Goal: Find contact information: Find contact information

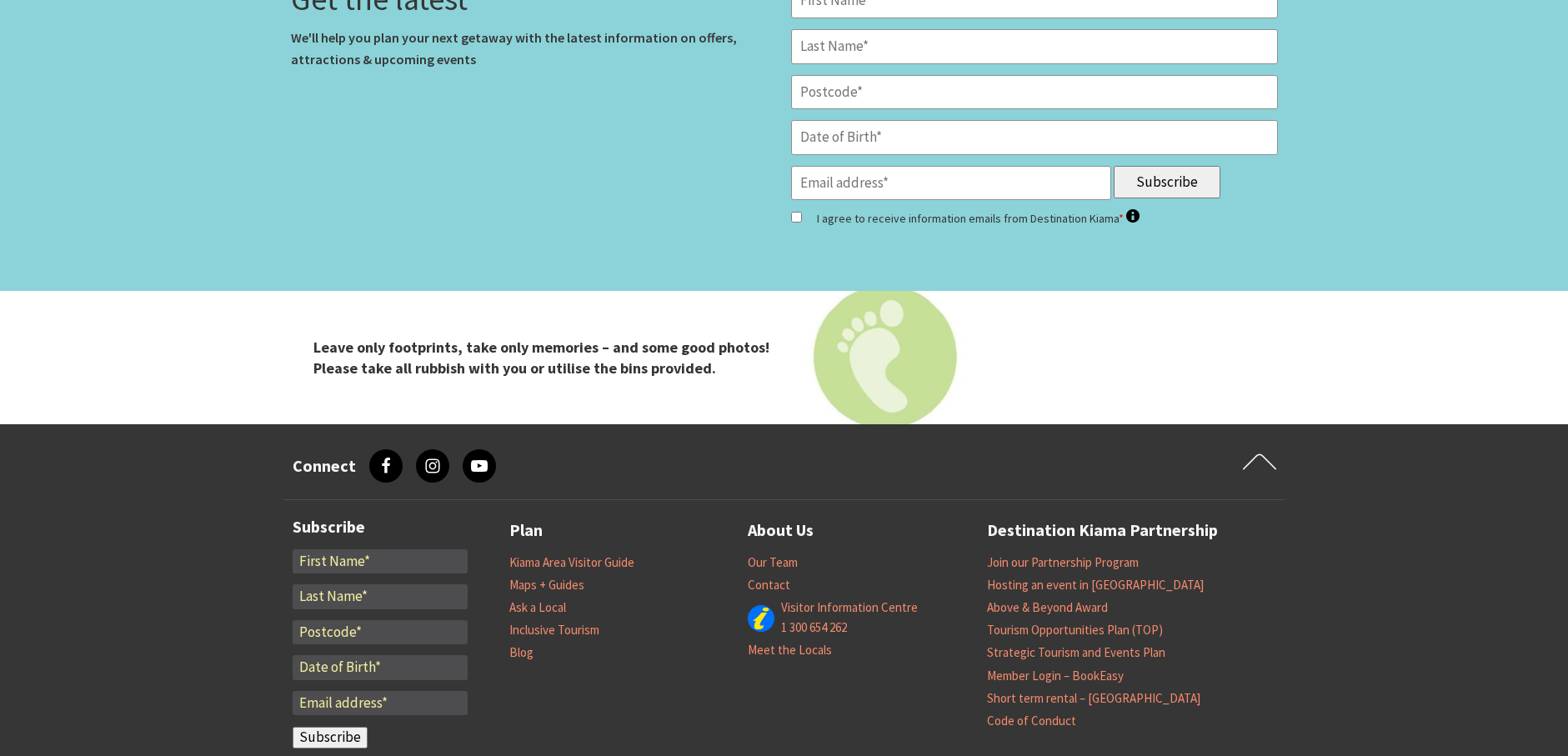
scroll to position [6894, 0]
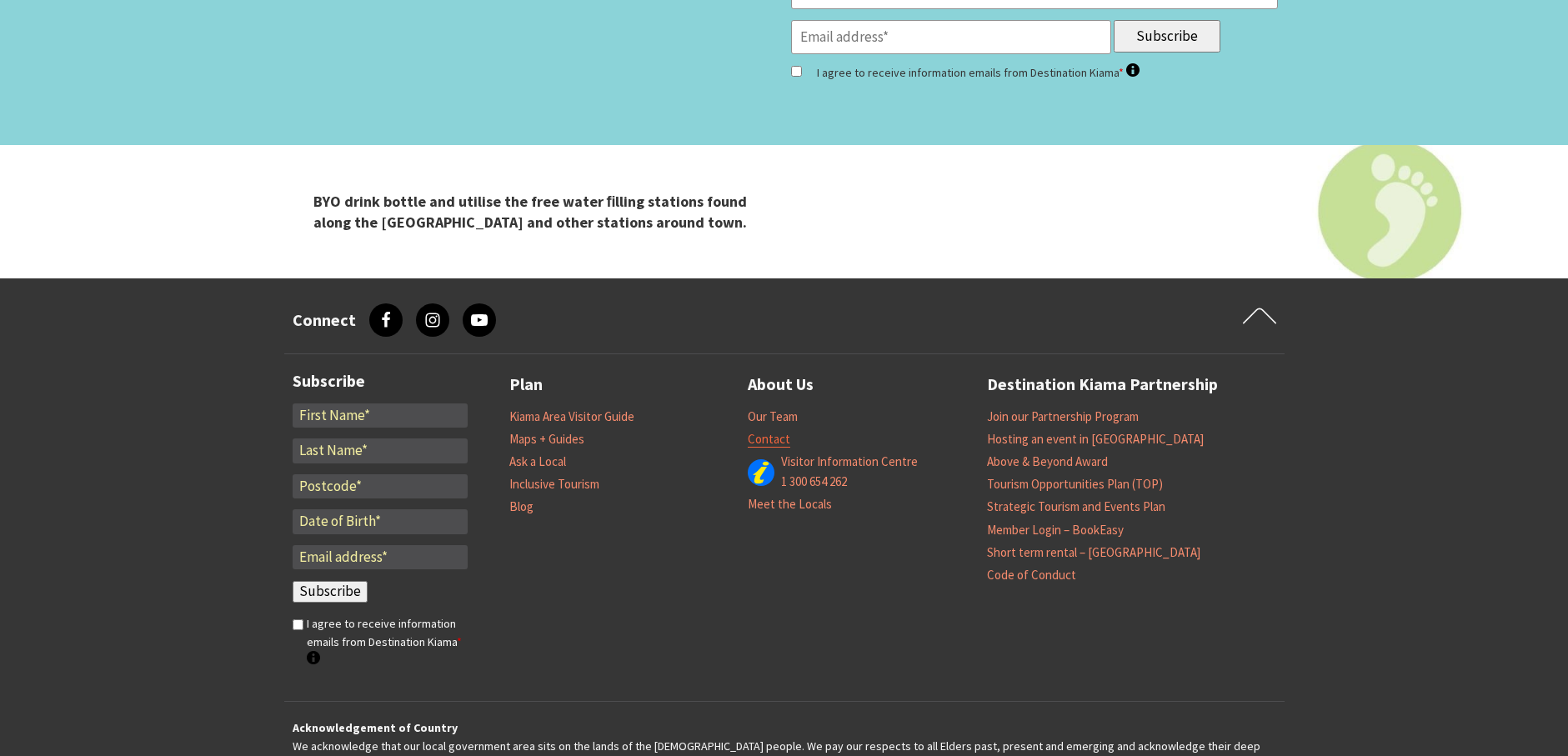
click at [771, 431] on link "Contact" at bounding box center [769, 439] width 43 height 17
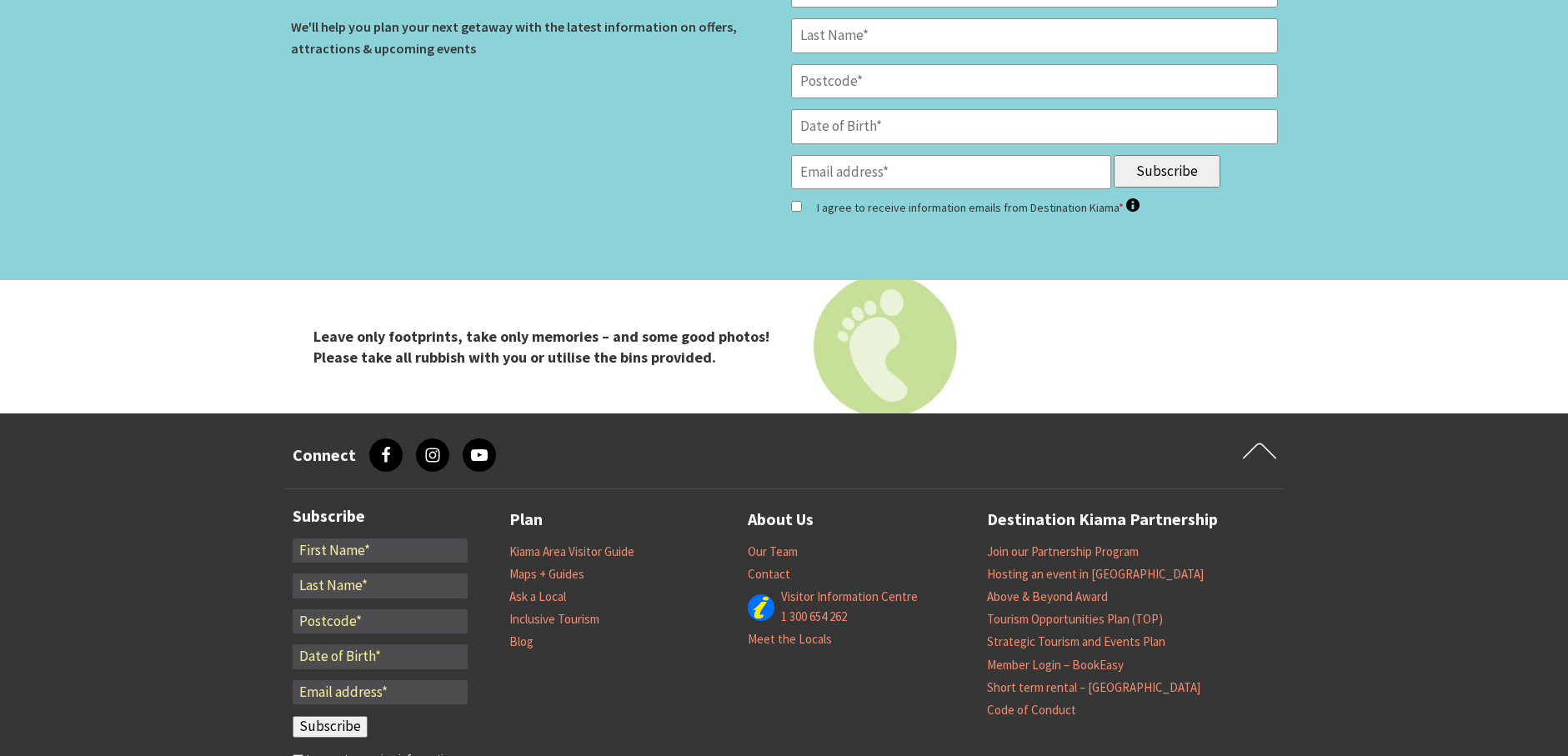
scroll to position [6896, 0]
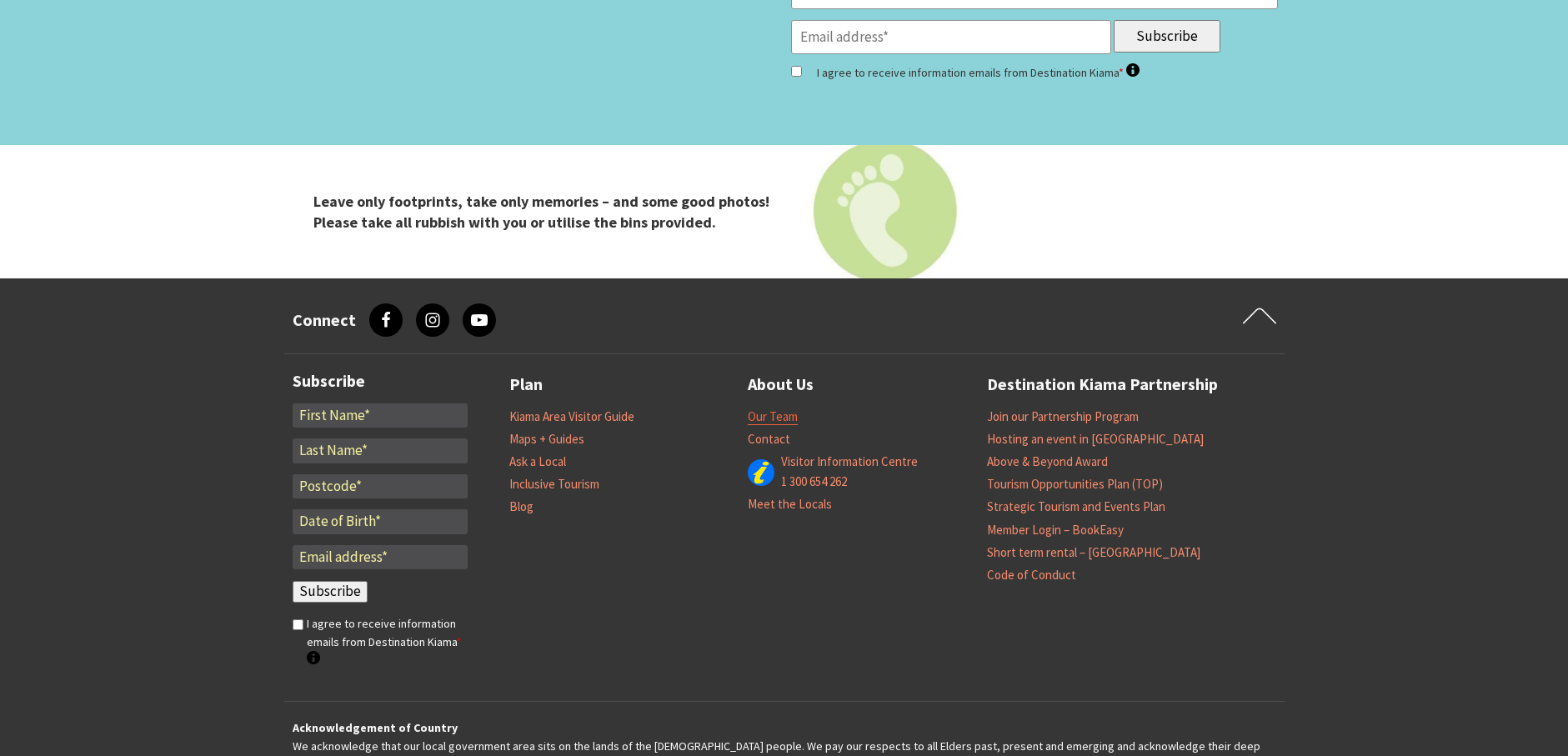
click at [779, 408] on link "Our Team" at bounding box center [773, 417] width 50 height 17
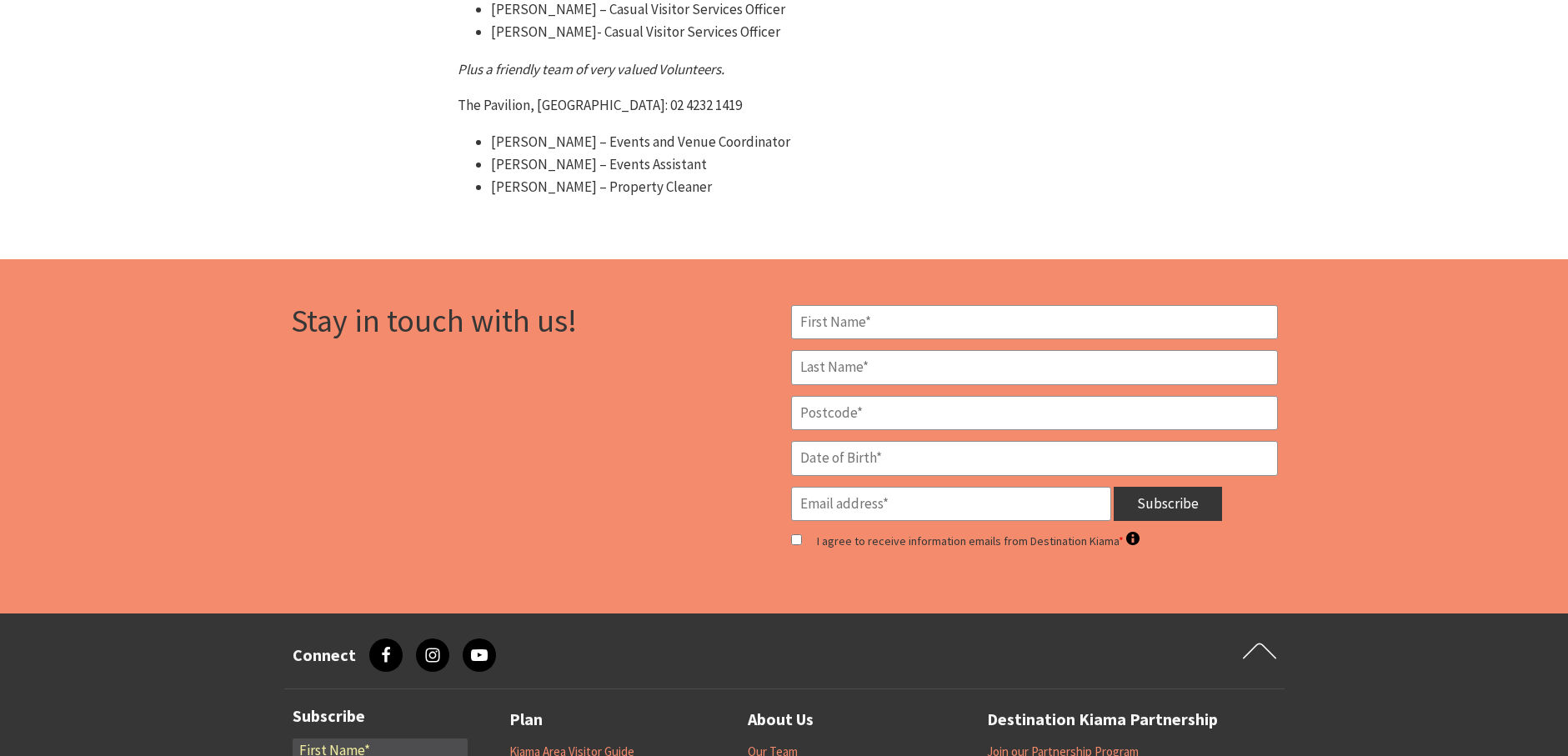
scroll to position [1583, 0]
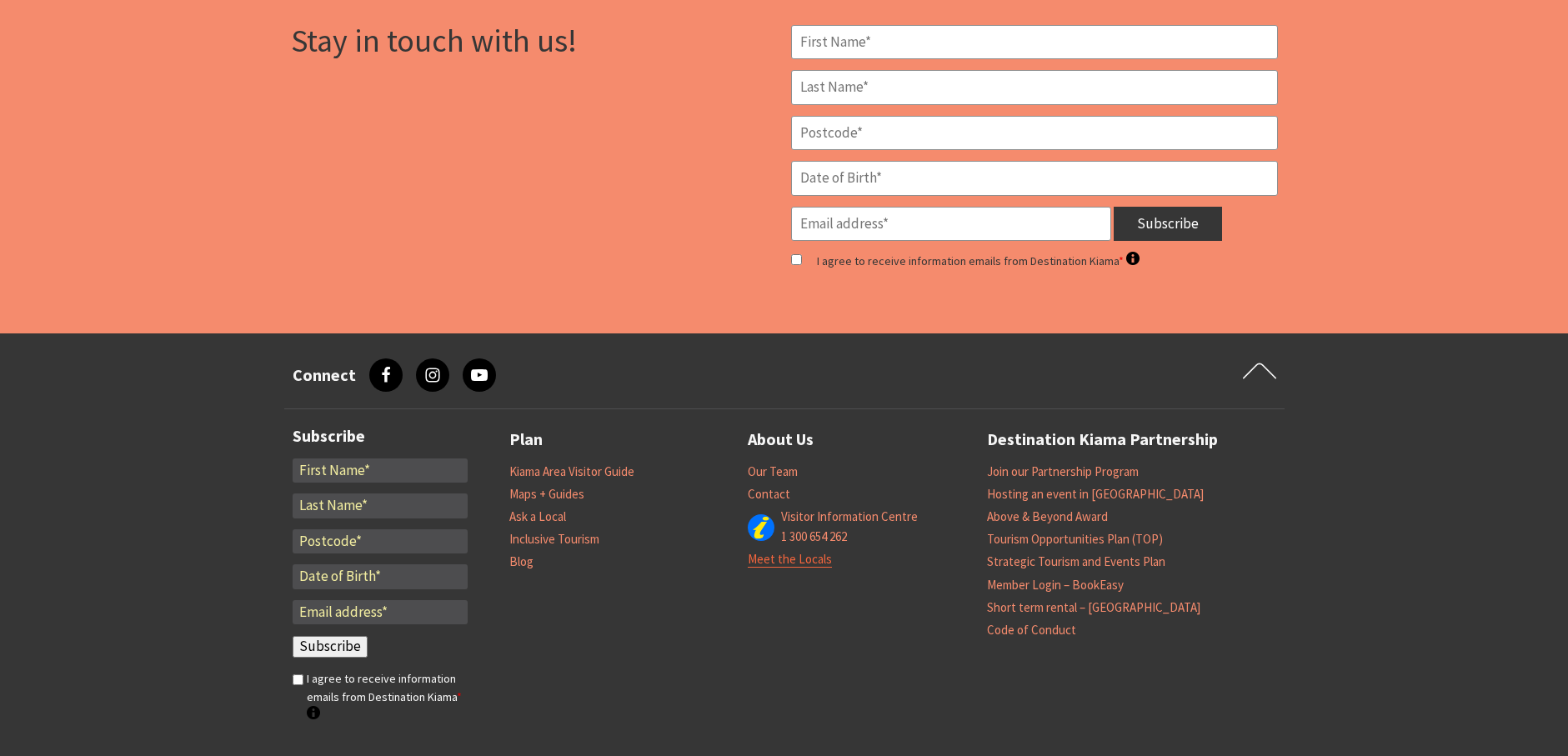
click at [792, 551] on link "Meet the Locals" at bounding box center [790, 559] width 84 height 17
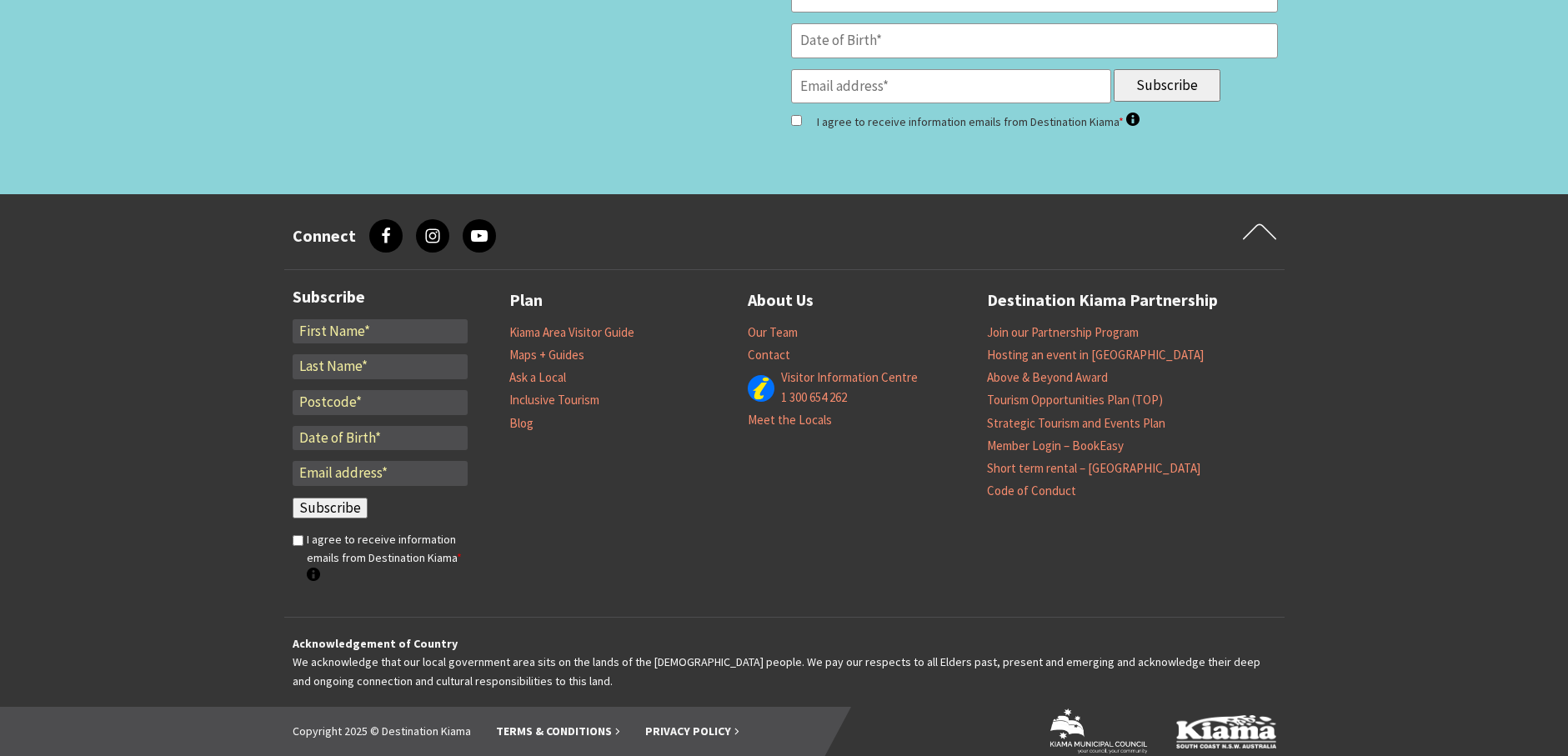
scroll to position [2985, 0]
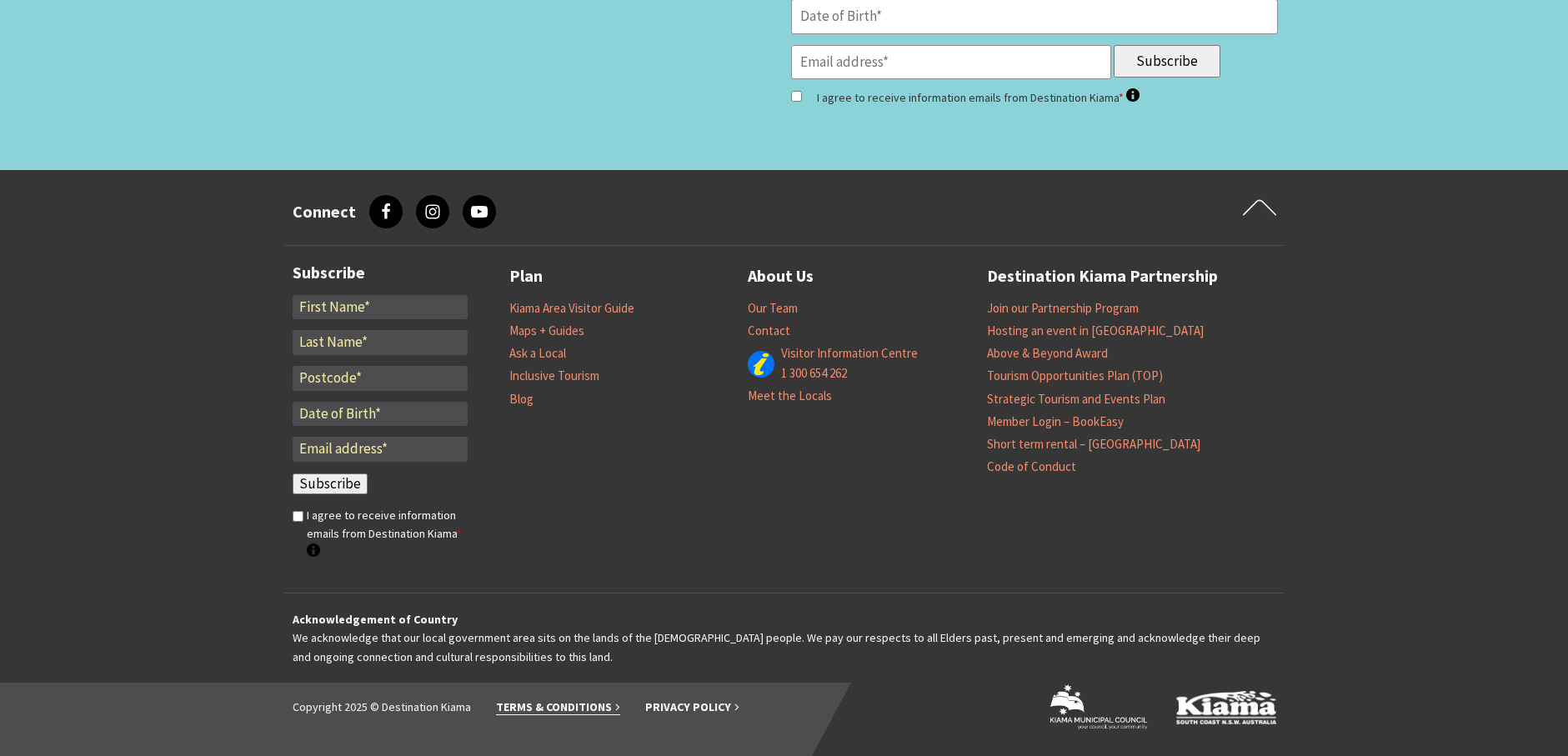
click at [581, 710] on link "Terms & Conditions" at bounding box center [558, 706] width 124 height 16
